Goal: Information Seeking & Learning: Learn about a topic

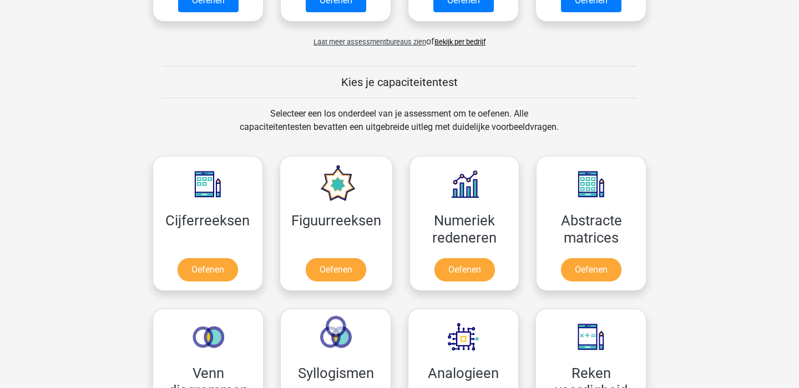
scroll to position [378, 0]
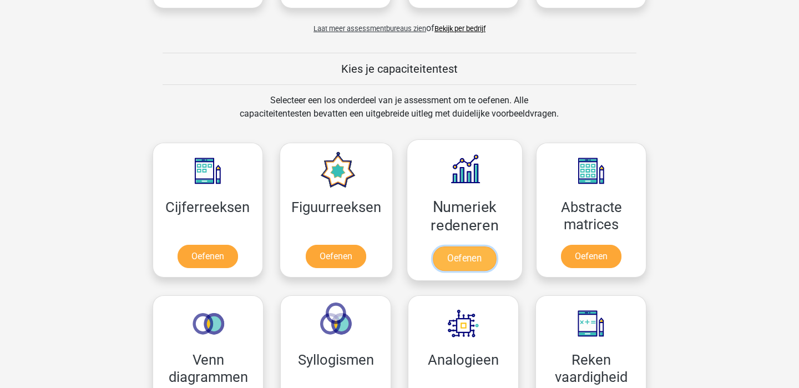
click at [480, 260] on link "Oefenen" at bounding box center [464, 258] width 63 height 24
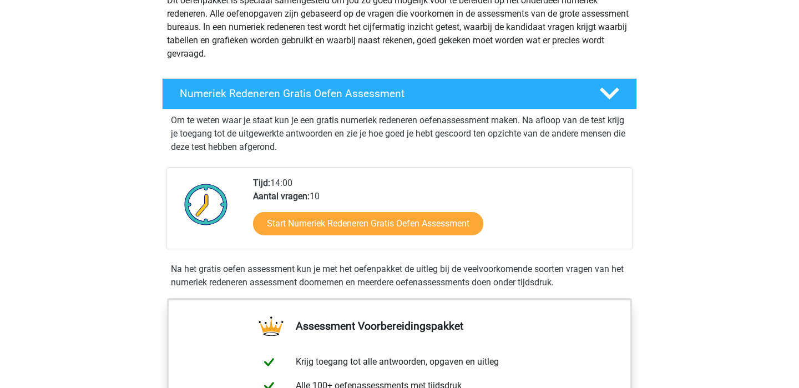
scroll to position [152, 0]
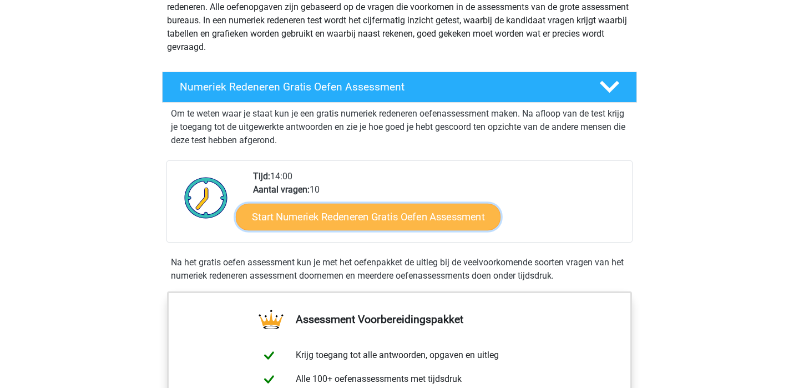
click at [403, 218] on link "Start Numeriek Redeneren Gratis Oefen Assessment" at bounding box center [368, 216] width 265 height 27
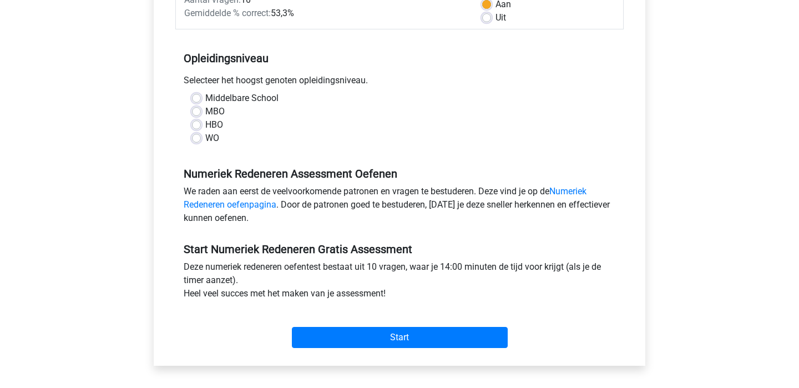
scroll to position [181, 0]
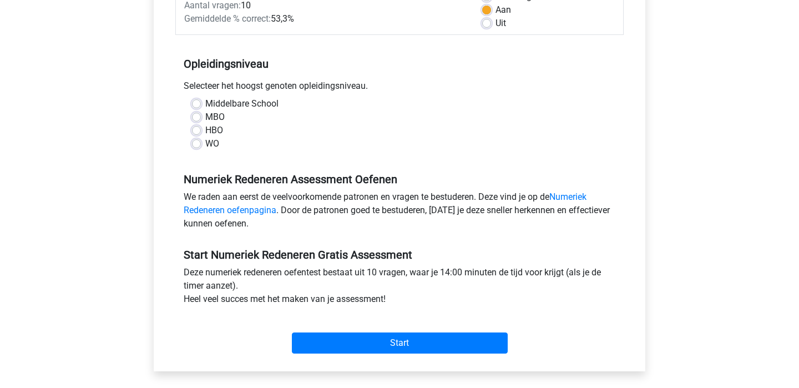
click at [216, 144] on label "WO" at bounding box center [212, 143] width 14 height 13
click at [201, 144] on input "WO" at bounding box center [196, 142] width 9 height 11
radio input "true"
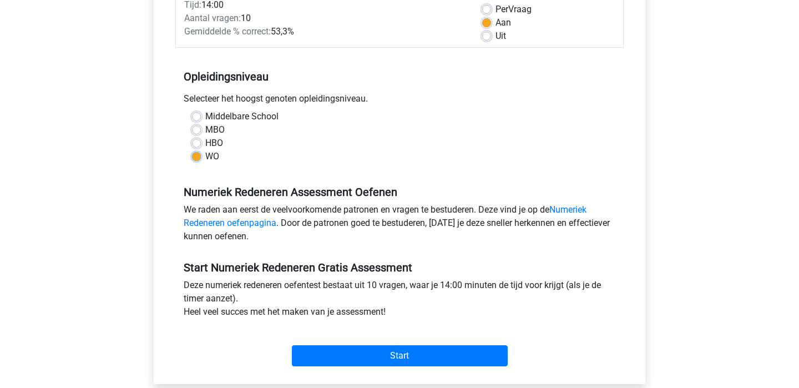
scroll to position [165, 0]
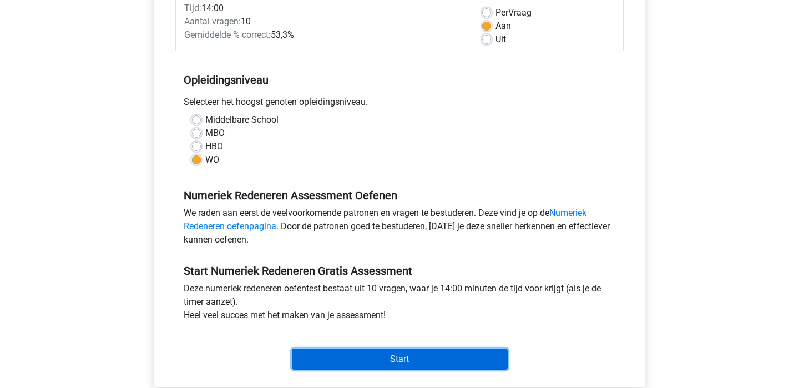
click at [332, 354] on input "Start" at bounding box center [400, 359] width 216 height 21
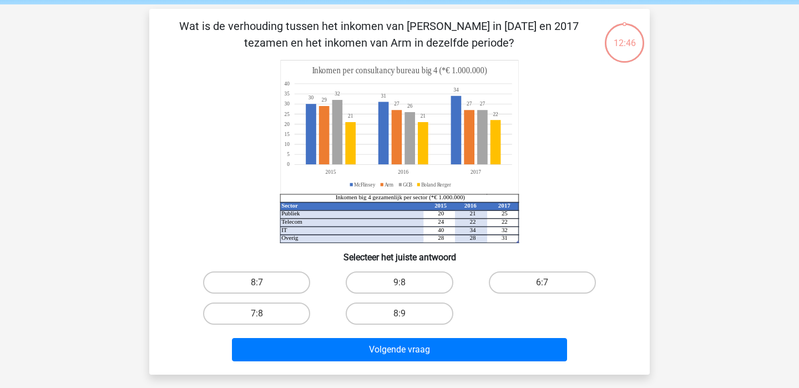
scroll to position [46, 0]
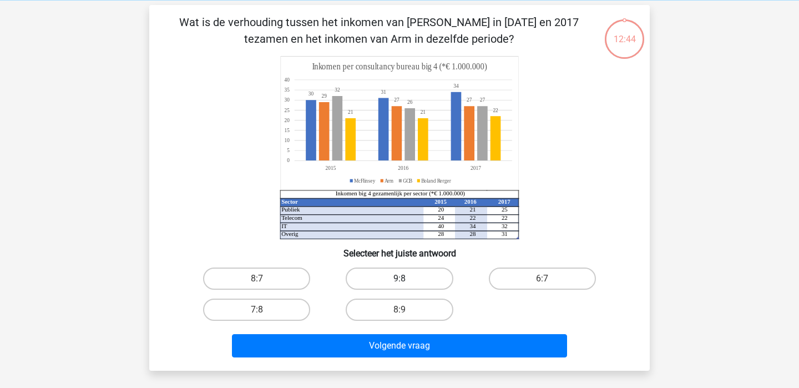
click at [392, 280] on label "9:8" at bounding box center [399, 279] width 107 height 22
click at [400, 280] on input "9:8" at bounding box center [403, 282] width 7 height 7
radio input "true"
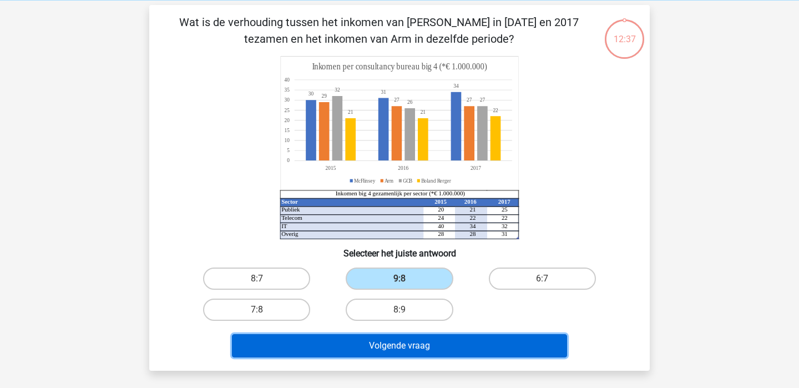
click at [422, 350] on button "Volgende vraag" at bounding box center [400, 345] width 336 height 23
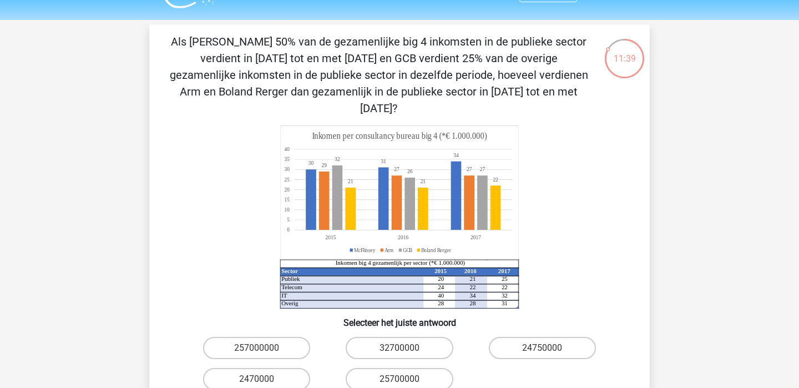
scroll to position [28, 0]
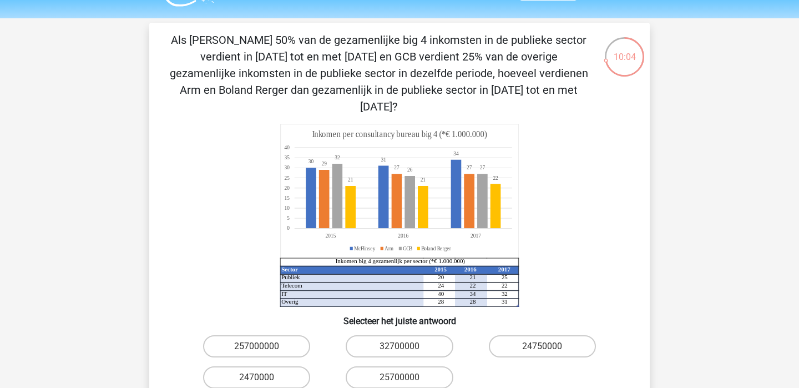
click at [549, 346] on input "24750000" at bounding box center [545, 349] width 7 height 7
radio input "true"
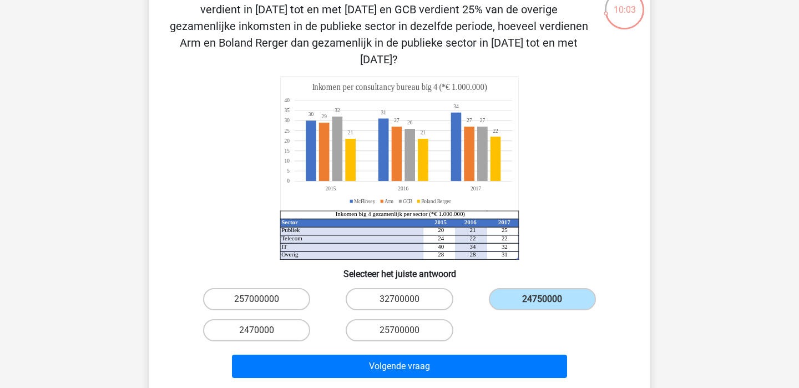
scroll to position [89, 0]
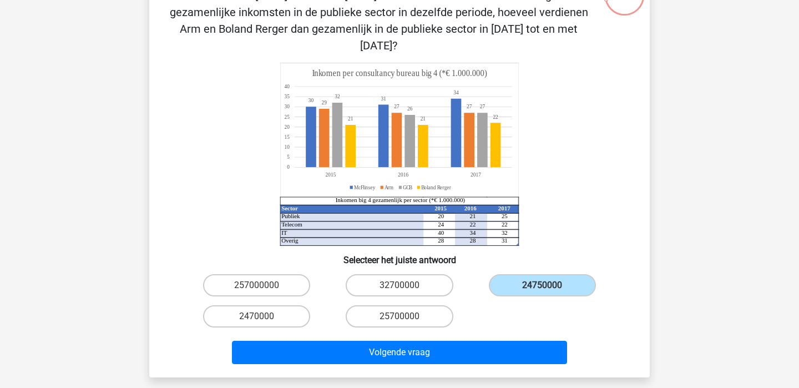
click at [510, 351] on div "Volgende vraag" at bounding box center [399, 355] width 428 height 28
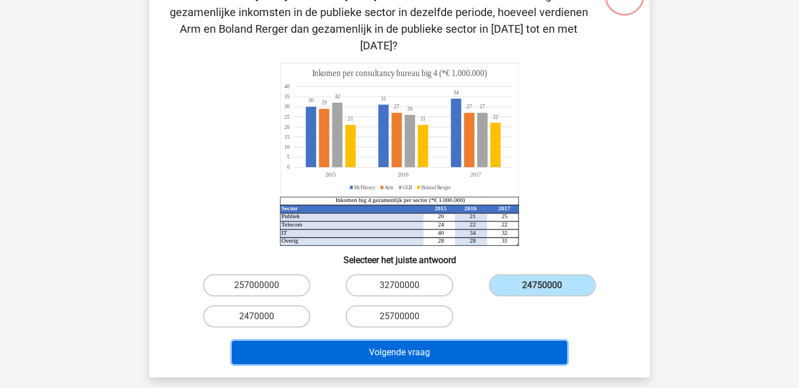
click at [497, 341] on button "Volgende vraag" at bounding box center [400, 352] width 336 height 23
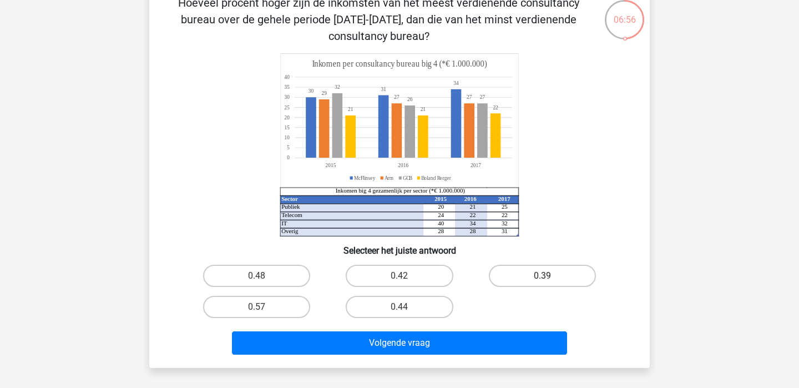
scroll to position [84, 0]
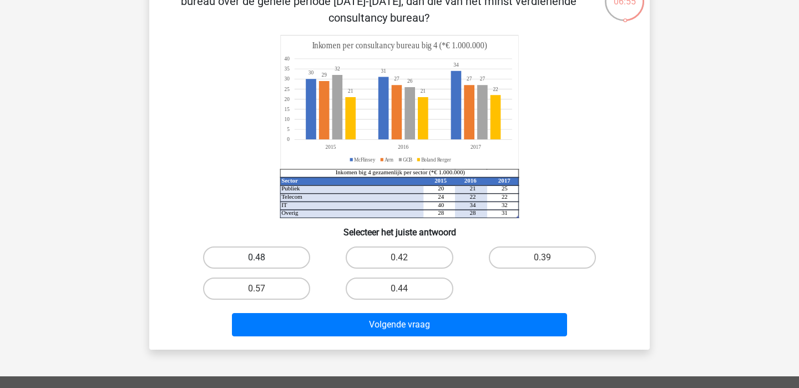
click at [270, 246] on label "0.48" at bounding box center [256, 257] width 107 height 22
click at [264, 258] on input "0.48" at bounding box center [260, 261] width 7 height 7
radio input "true"
click at [411, 346] on div "Hoeveel procent hoger zijn de inkomsten van het meest verdienende consultancy b…" at bounding box center [399, 158] width 501 height 382
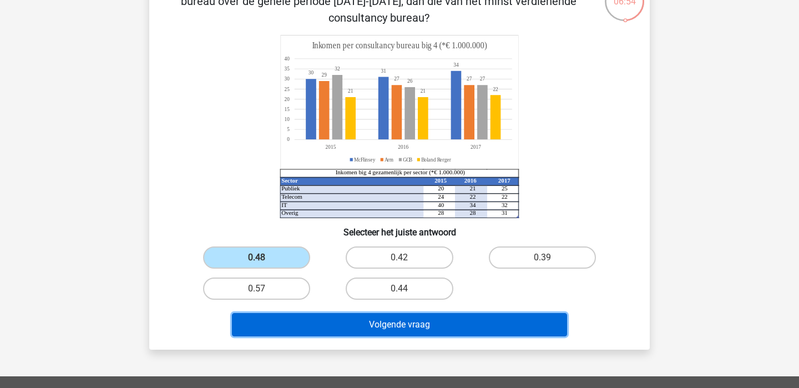
click at [406, 331] on button "Volgende vraag" at bounding box center [400, 324] width 336 height 23
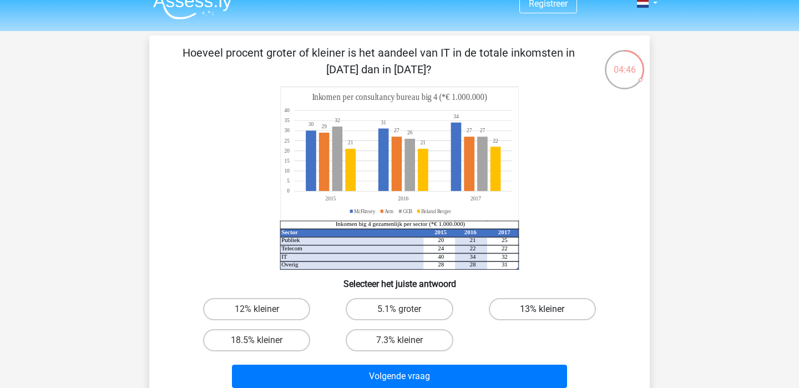
scroll to position [20, 0]
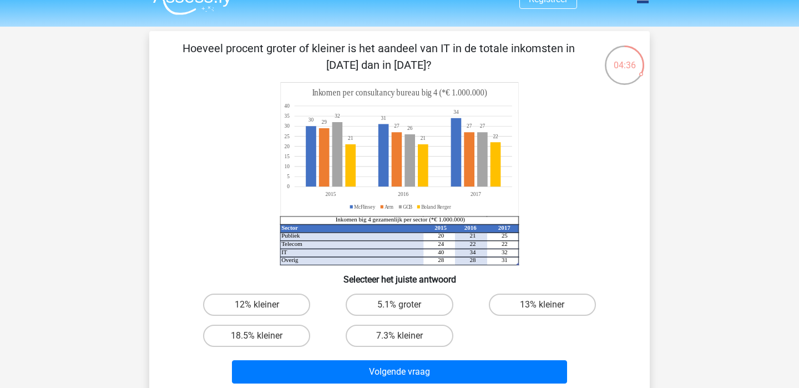
click at [406, 336] on input "7.3% kleiner" at bounding box center [403, 339] width 7 height 7
radio input "true"
click at [440, 359] on div "Volgende vraag" at bounding box center [399, 369] width 465 height 37
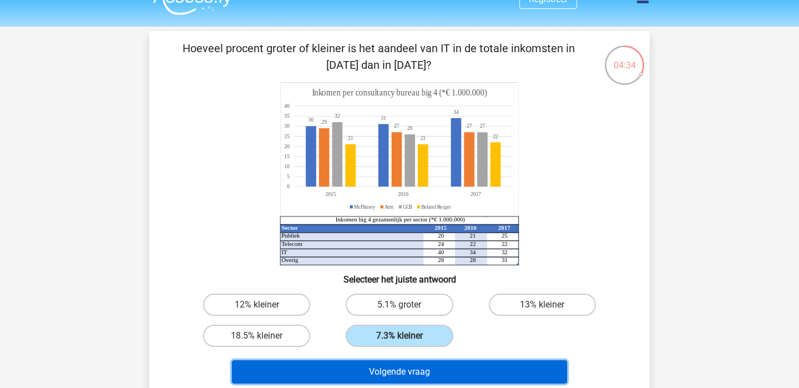
click at [440, 363] on button "Volgende vraag" at bounding box center [400, 371] width 336 height 23
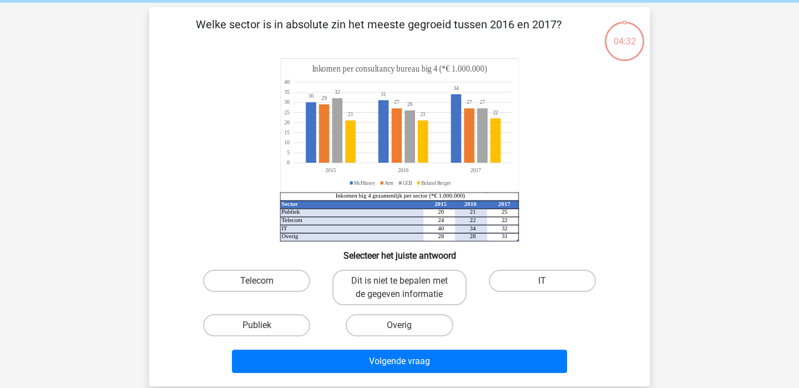
scroll to position [51, 0]
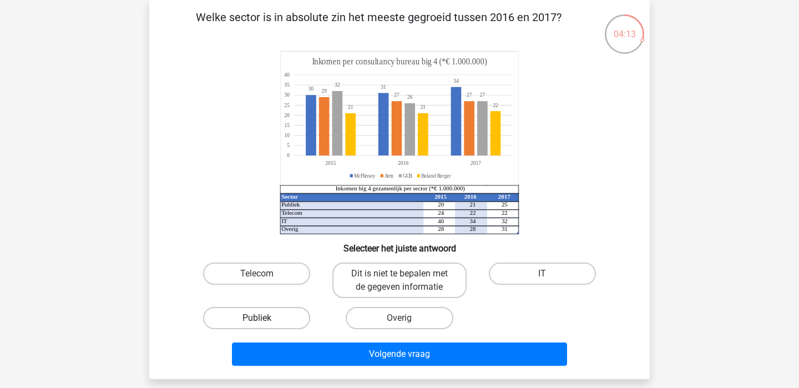
click at [280, 319] on label "Publiek" at bounding box center [256, 318] width 107 height 22
click at [264, 319] on input "Publiek" at bounding box center [260, 321] width 7 height 7
radio input "true"
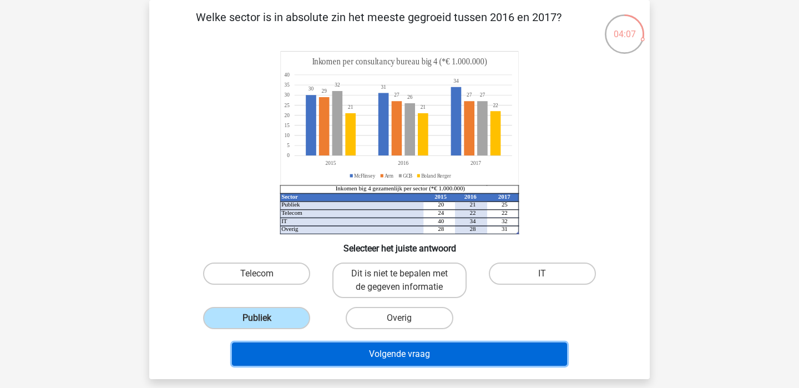
click at [376, 349] on button "Volgende vraag" at bounding box center [400, 353] width 336 height 23
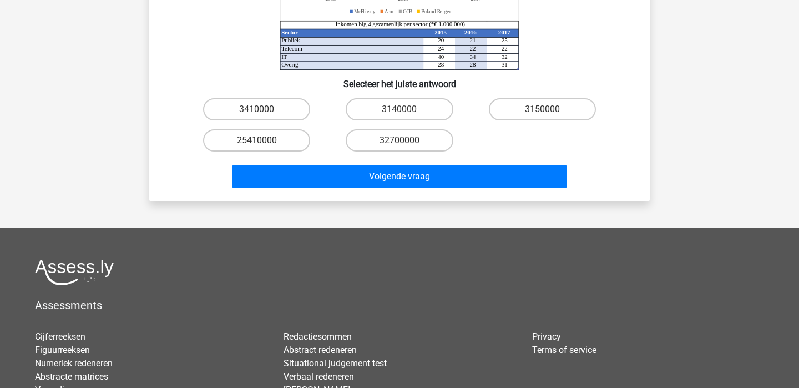
scroll to position [0, 0]
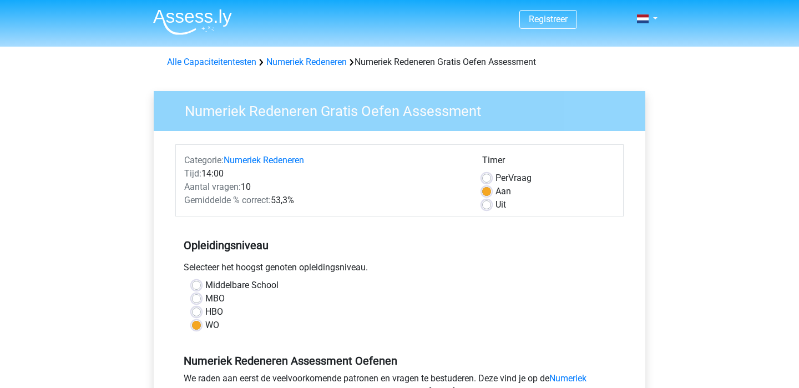
scroll to position [165, 0]
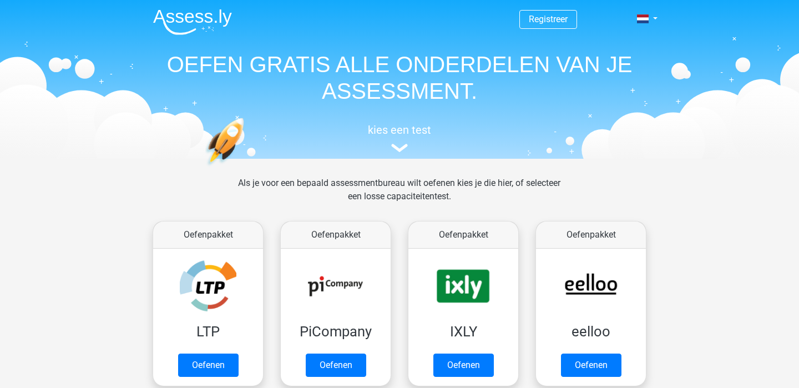
scroll to position [378, 0]
